Goal: Task Accomplishment & Management: Manage account settings

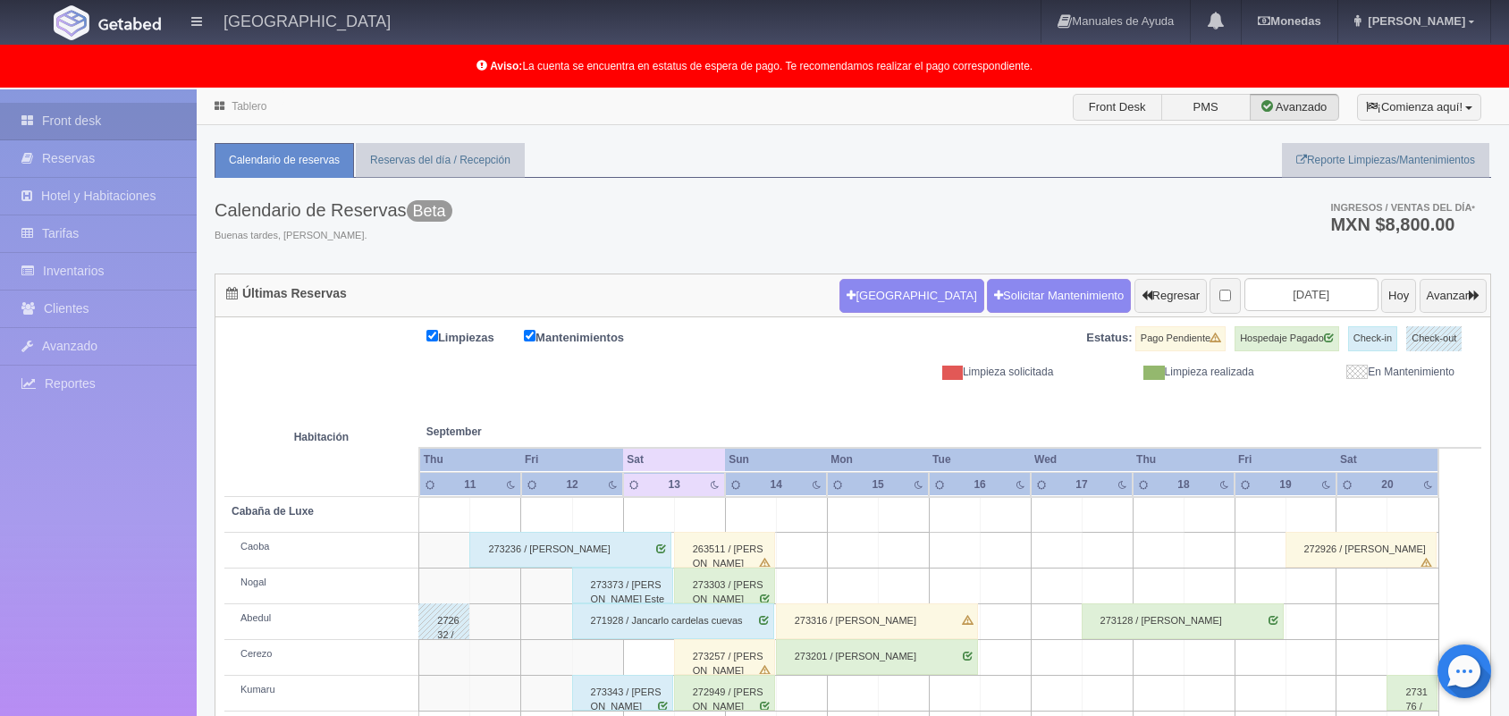
scroll to position [249, 0]
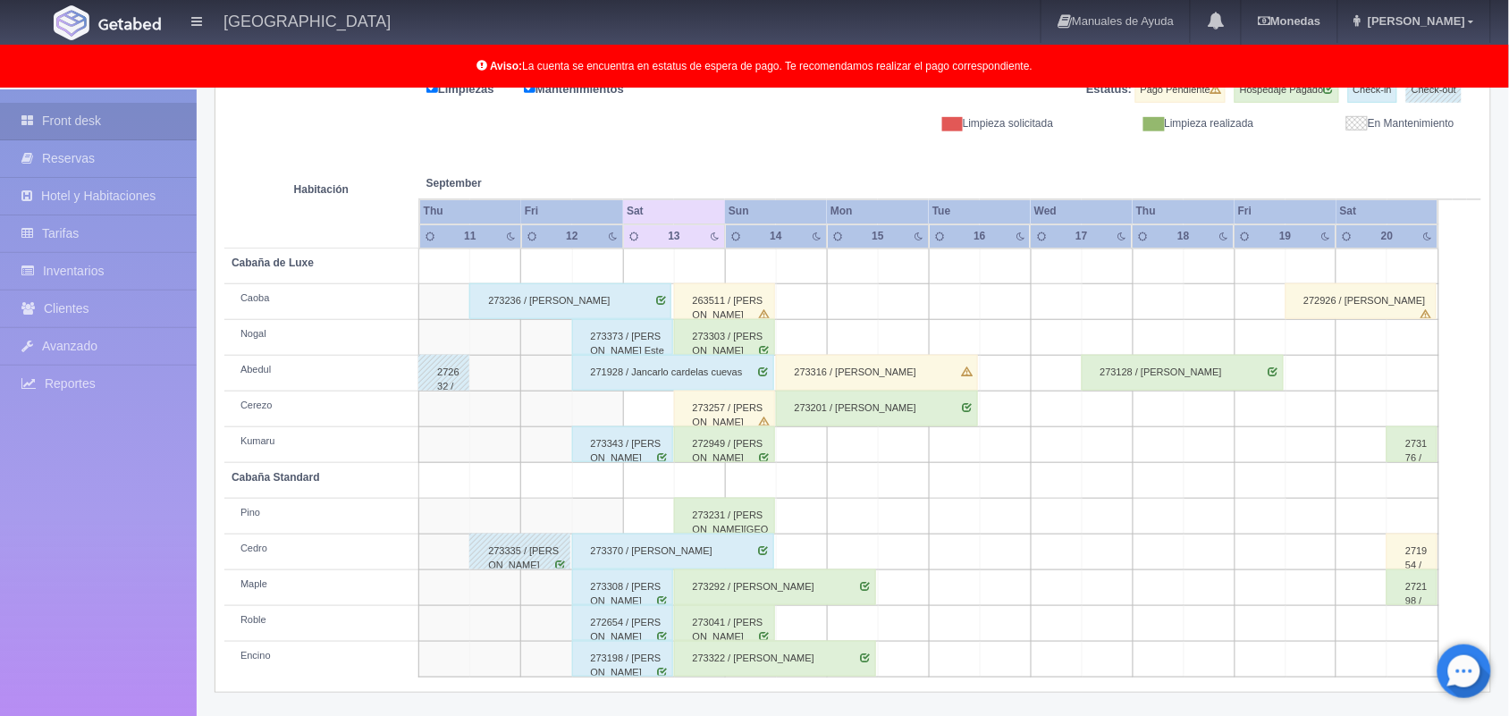
click at [739, 297] on div "263511 / [PERSON_NAME]" at bounding box center [724, 301] width 101 height 36
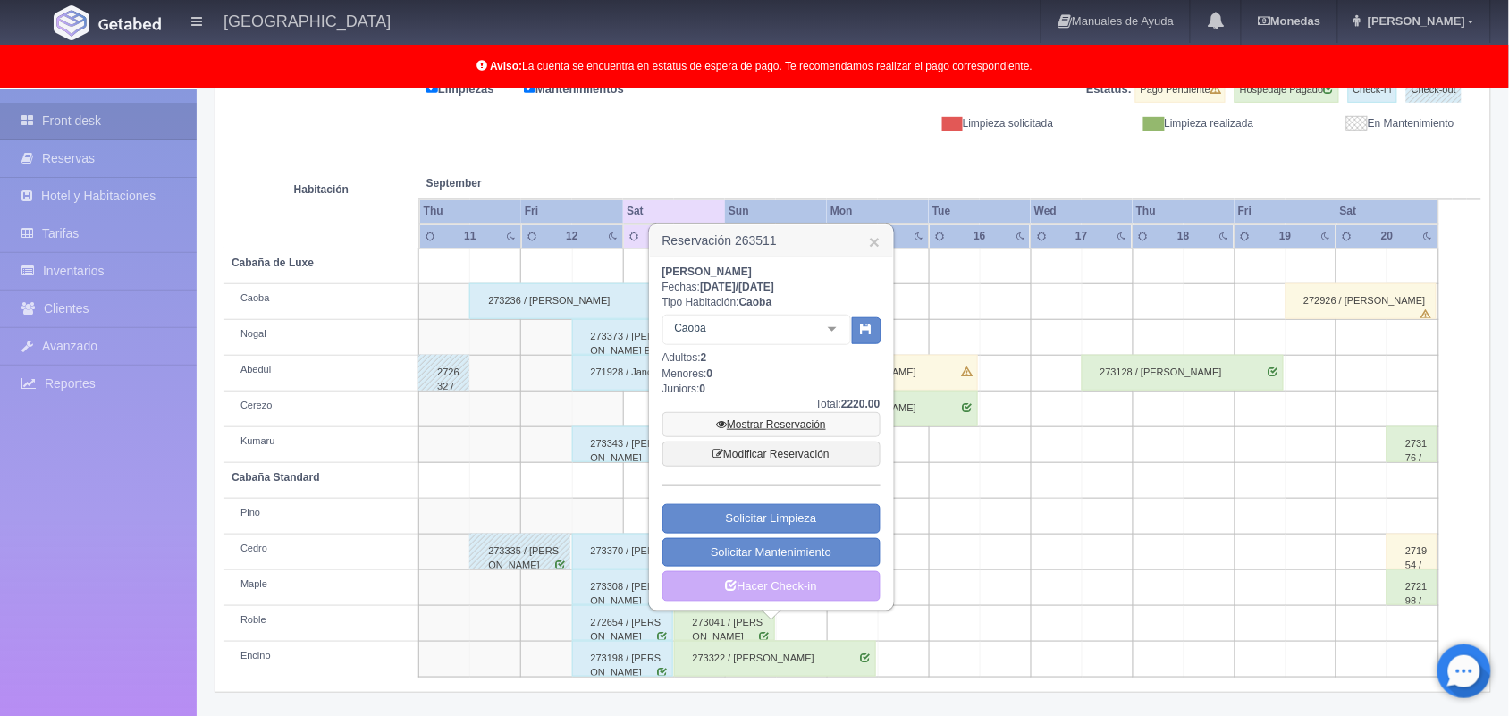
click at [780, 420] on link "Mostrar Reservación" at bounding box center [771, 424] width 218 height 25
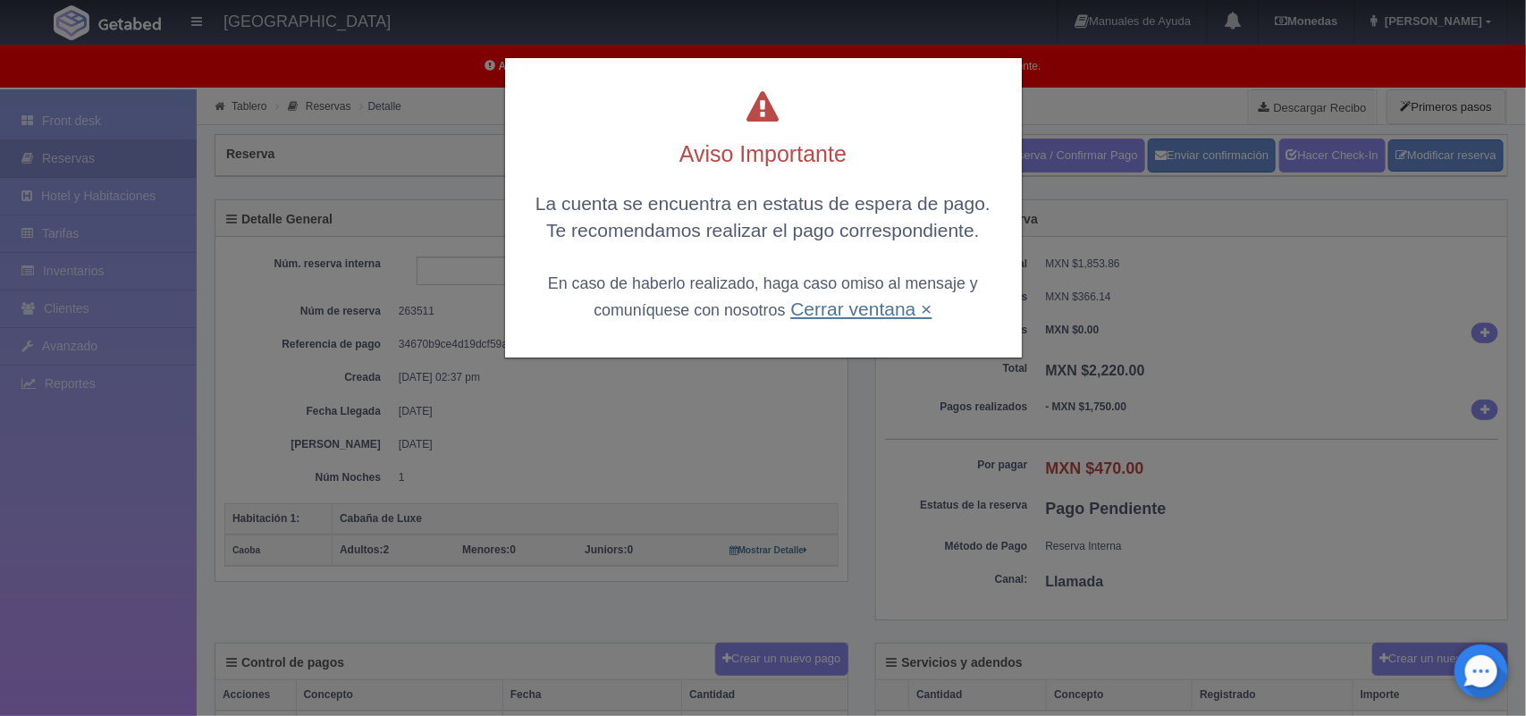
click at [834, 302] on link "Cerrar ventana ×" at bounding box center [860, 309] width 141 height 21
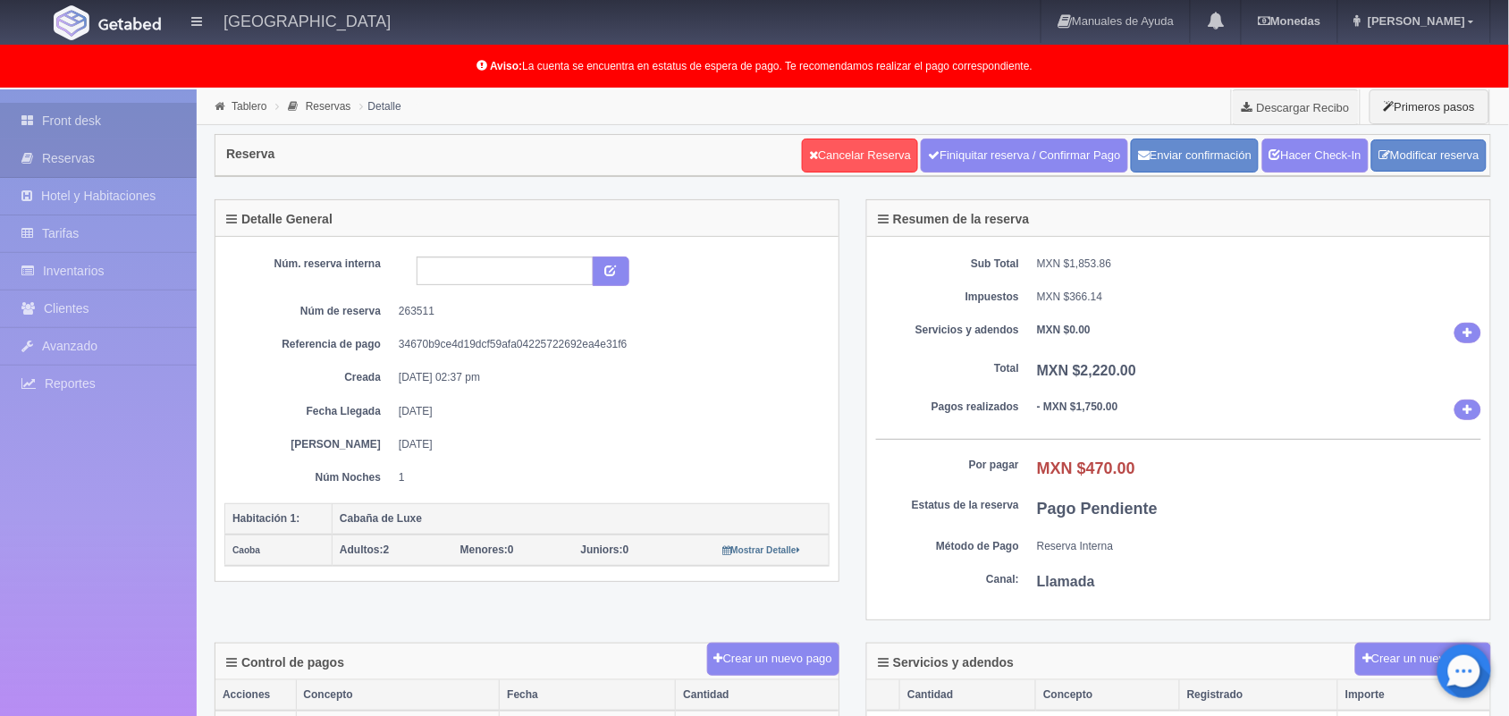
click at [108, 105] on link "Front desk" at bounding box center [98, 121] width 197 height 37
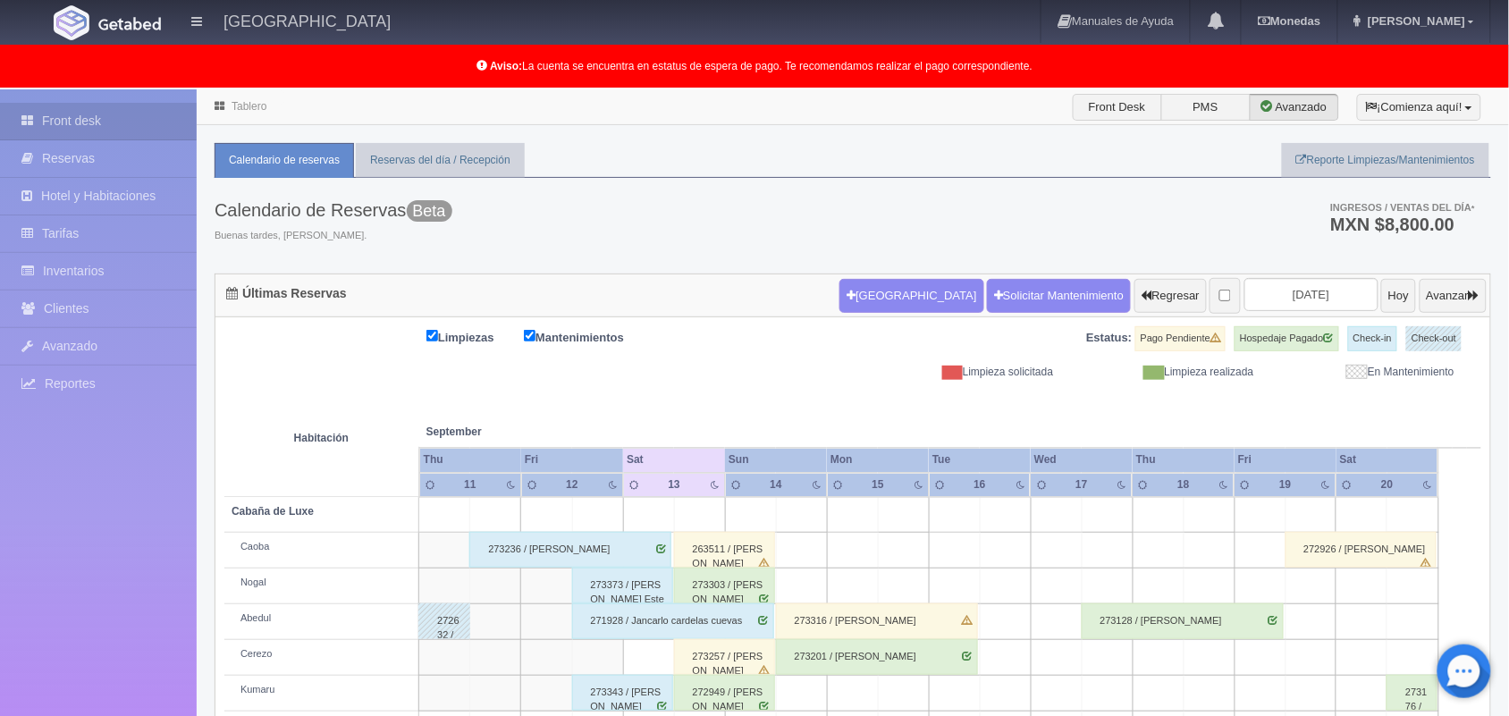
click at [722, 654] on div "273257 / [PERSON_NAME]" at bounding box center [724, 657] width 101 height 36
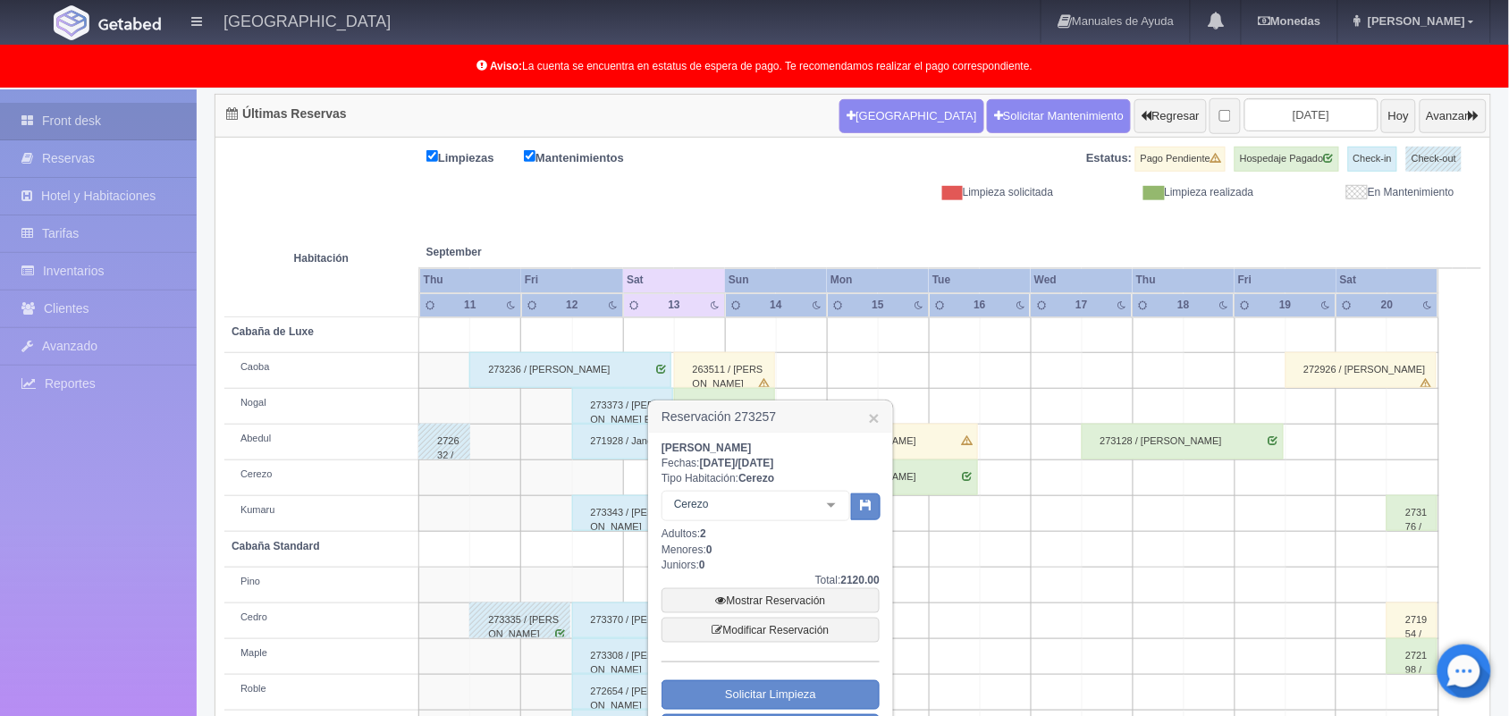
click at [883, 700] on div "jose luis valle rodriguez Fechas: 2025-09-13 / 2025-09-14 Tipo Habitación: Cere…" at bounding box center [770, 609] width 243 height 353
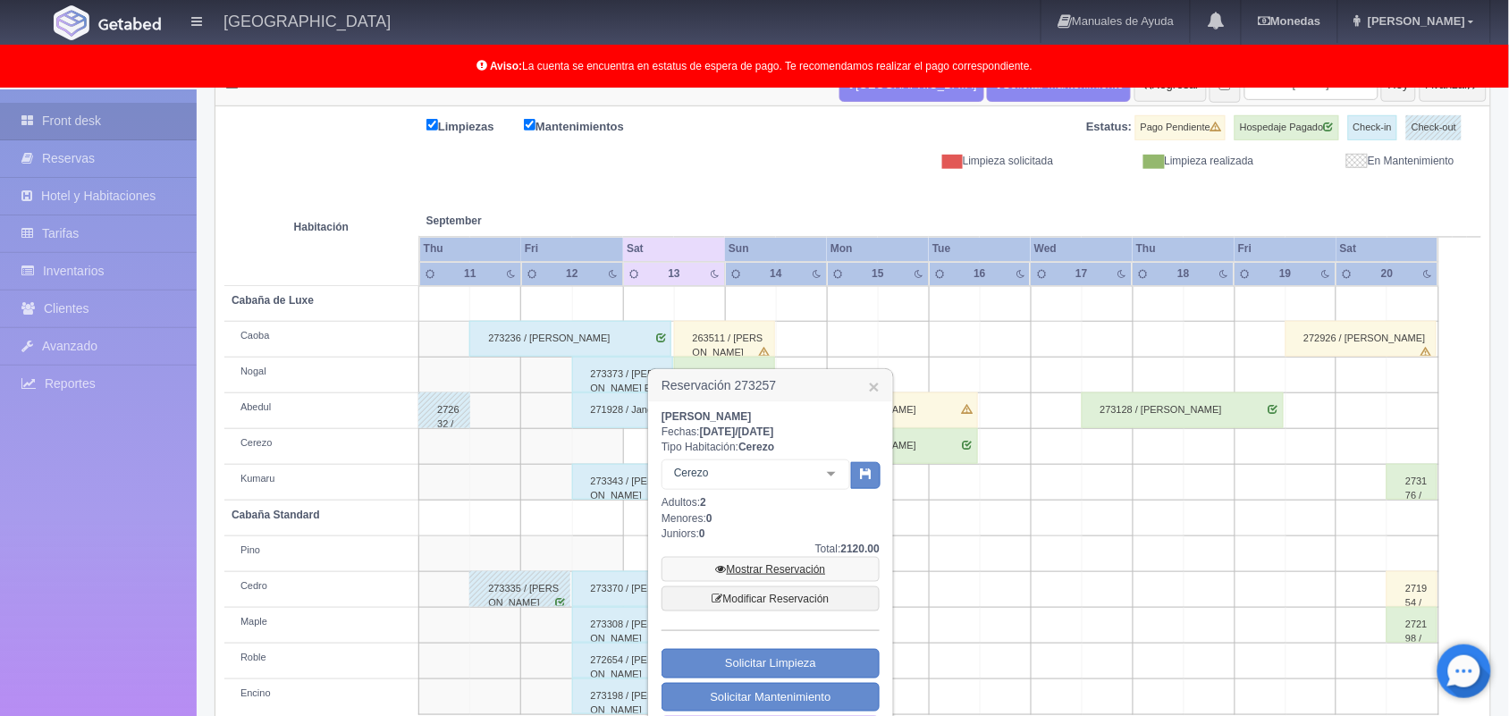
click at [762, 569] on link "Mostrar Reservación" at bounding box center [771, 569] width 218 height 25
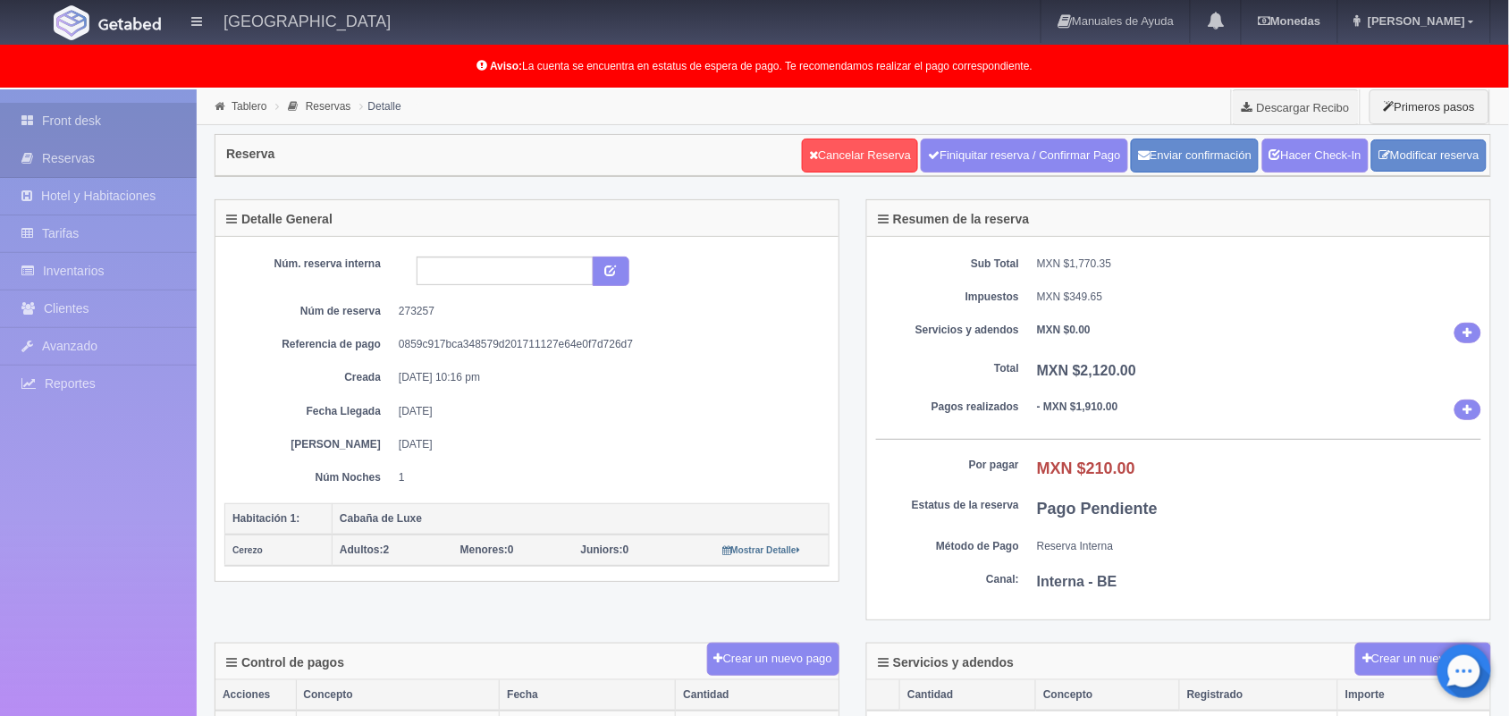
click at [137, 117] on link "Front desk" at bounding box center [98, 121] width 197 height 37
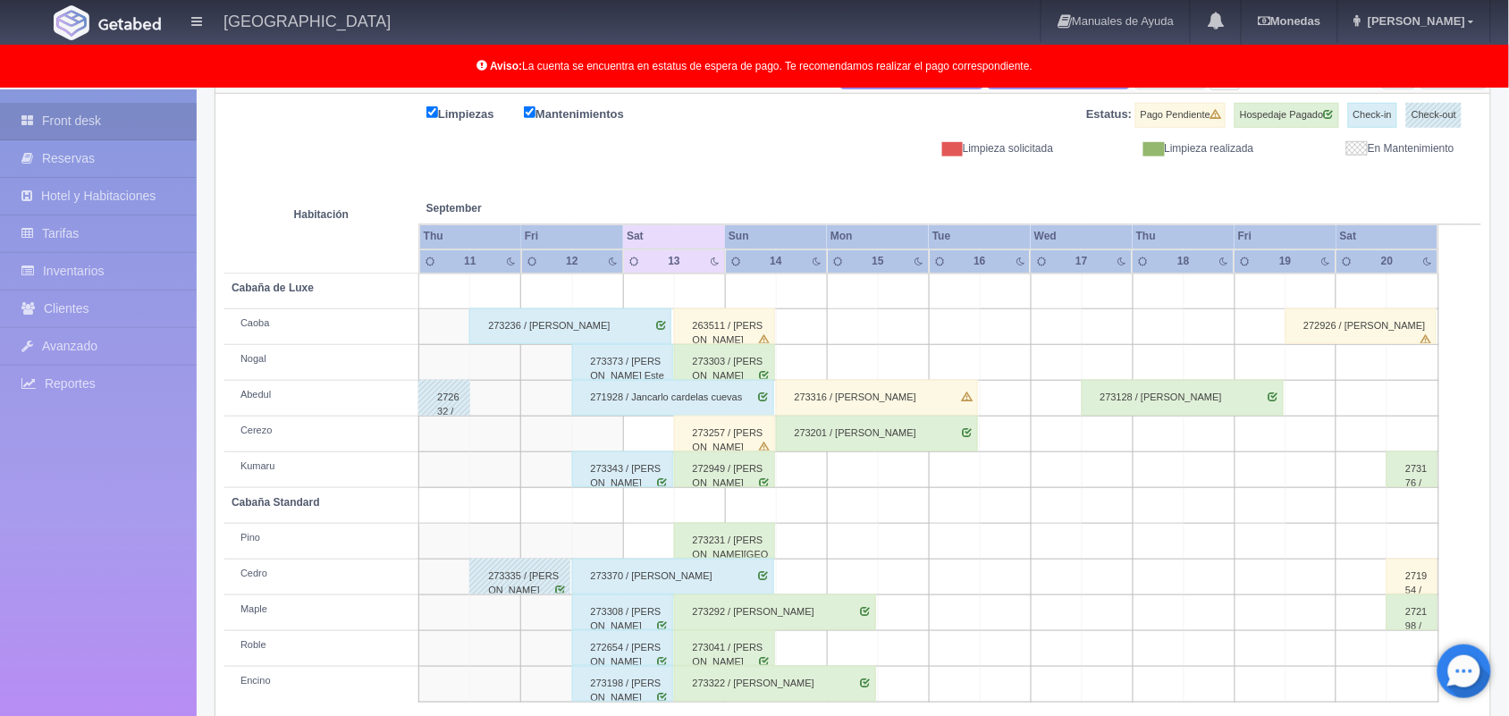
scroll to position [249, 0]
